Goal: Task Accomplishment & Management: Complete application form

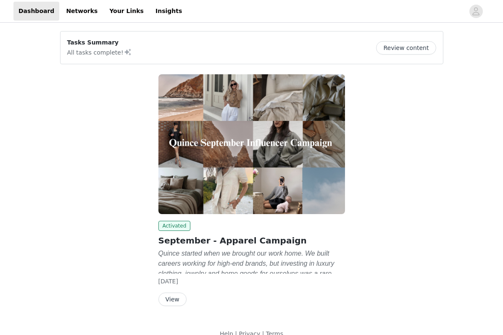
click at [214, 249] on p "Quince started when we brought our work home. We built careers working for high…" at bounding box center [251, 264] width 186 height 30
click at [171, 296] on button "View" at bounding box center [172, 299] width 28 height 13
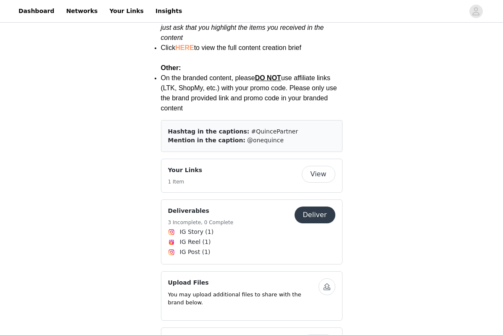
scroll to position [1285, 0]
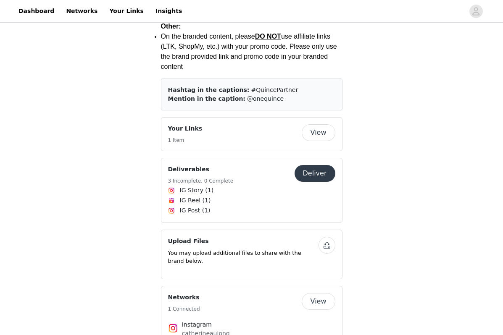
click at [302, 165] on button "Deliver" at bounding box center [314, 173] width 41 height 17
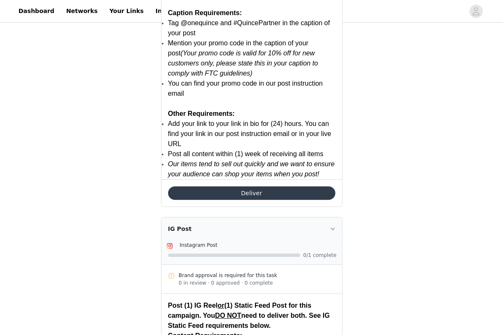
scroll to position [1209, 0]
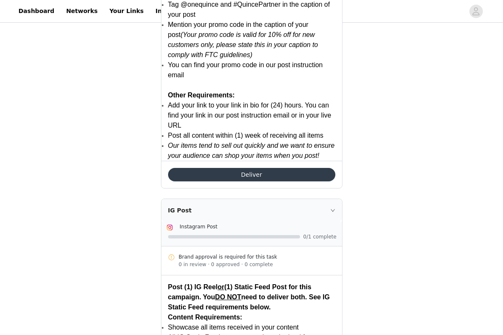
click at [219, 175] on button "Deliver" at bounding box center [251, 174] width 167 height 13
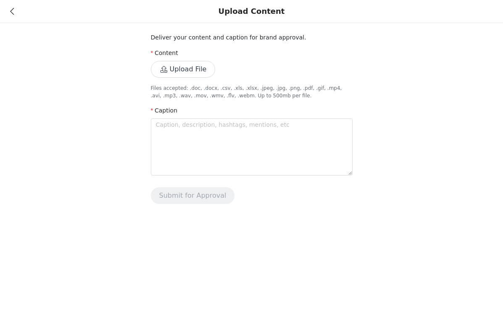
click at [189, 71] on button "Upload File" at bounding box center [183, 69] width 65 height 17
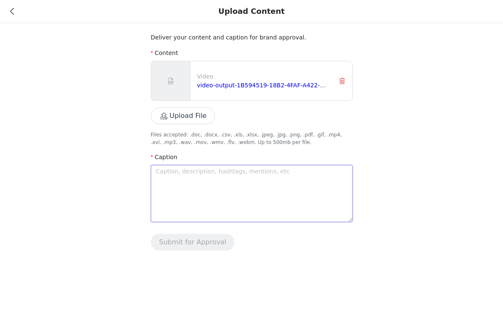
click at [171, 185] on textarea at bounding box center [252, 193] width 202 height 57
paste textarea "✨ Cozy, chic, and timeless for fall ✨ I styled my favorite cashmere pieces from…"
type textarea "✨ Cozy, chic, and timeless for fall ✨ I styled my favorite cashmere pieces from…"
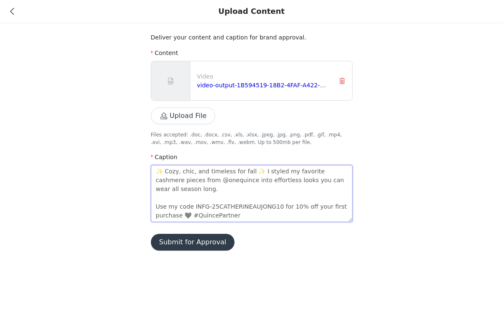
drag, startPoint x: 163, startPoint y: 171, endPoint x: 144, endPoint y: 171, distance: 19.7
click at [144, 171] on div "Deliver your content and caption for brand approval. Content Video video-output…" at bounding box center [251, 130] width 503 height 261
type textarea "Cozy, chic, and timeless for fall ✨ I styled my favorite cashmere pieces from @…"
click at [247, 171] on textarea "Cozy, chic, and timeless for fall ✨ I styled my favorite cashmere pieces from @…" at bounding box center [252, 193] width 202 height 57
type textarea "Cozy, chic, and timeless for fall I styled my favorite cashmere pieces from @on…"
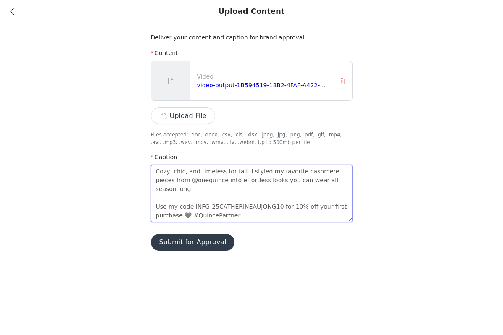
type textarea "Cozy, chic, and timeless for fall I styled my favorite cashmere pieces from @on…"
type textarea "Cozy, chic, and timeless for fall ✨ I styled my favorite cashmere pieces from @…"
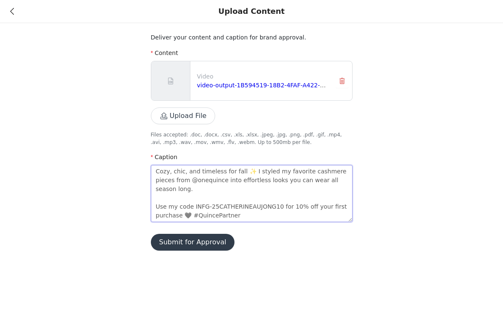
type textarea "Cozy, chic, and timeless for fall ✨ I styled my favorite cashmere pieces from @…"
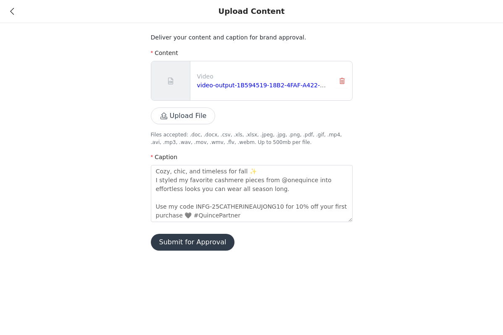
click at [204, 241] on button "Submit for Approval" at bounding box center [193, 242] width 84 height 17
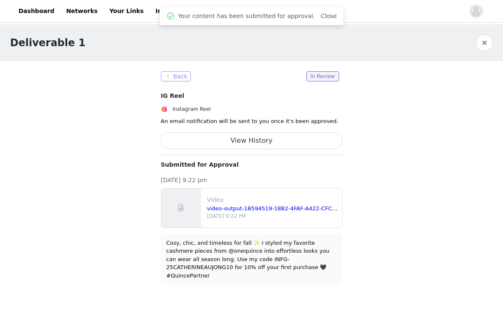
click at [179, 74] on button "Back" at bounding box center [176, 76] width 30 height 10
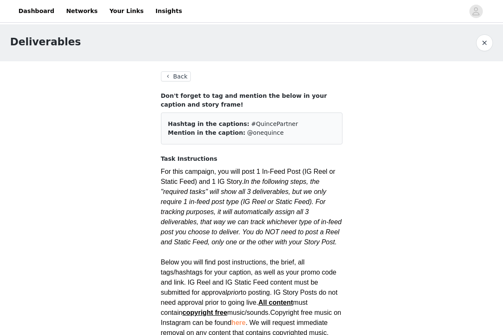
click at [481, 42] on button "button" at bounding box center [484, 42] width 17 height 17
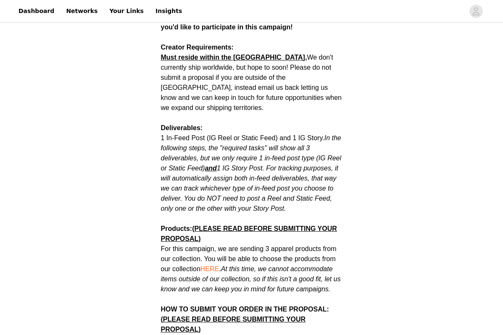
scroll to position [546, 0]
